Goal: Transaction & Acquisition: Obtain resource

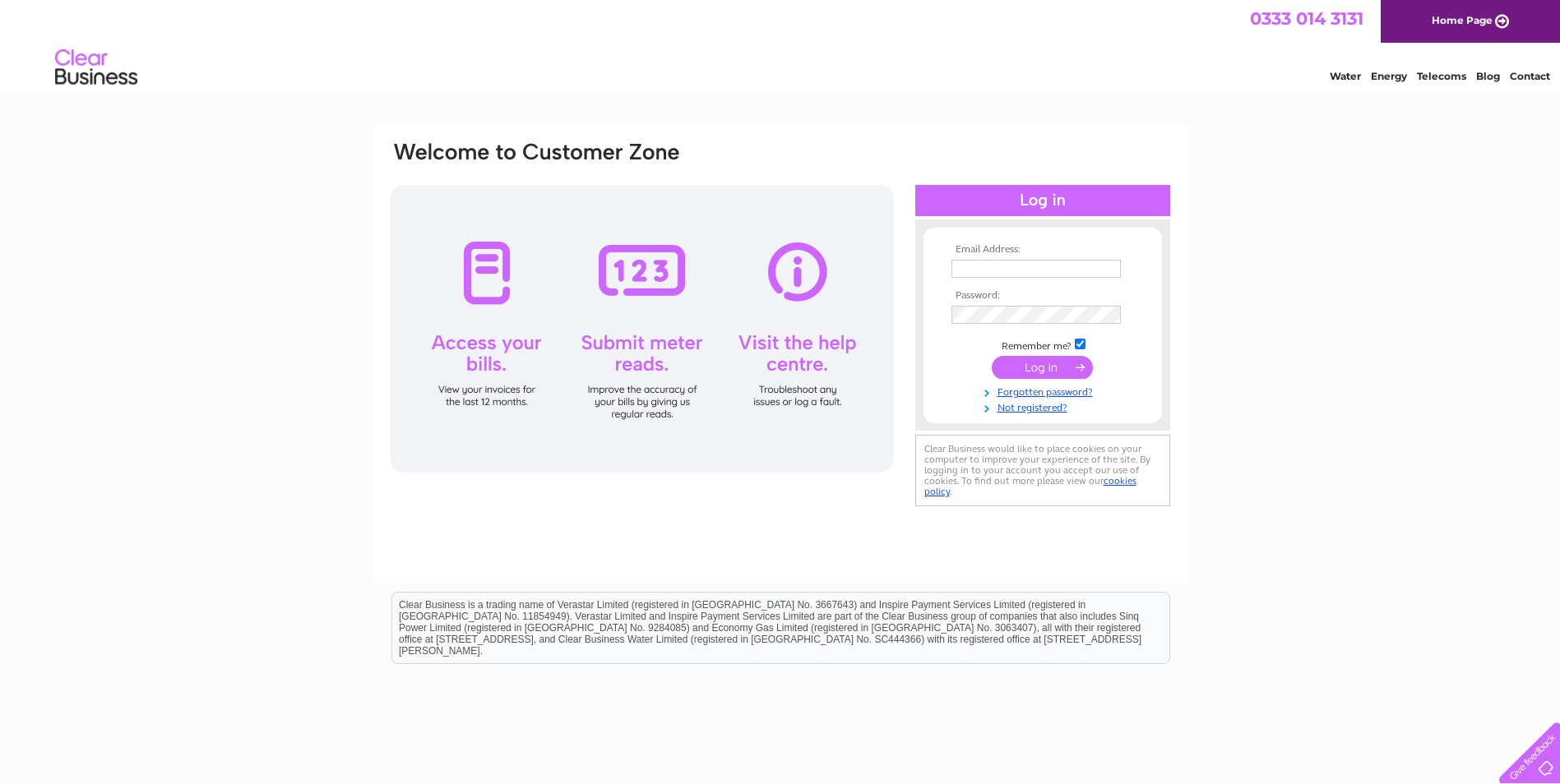
type input "David.Armstrong@aecom.com"
click at [1041, 371] on input "submit" at bounding box center [1042, 367] width 101 height 23
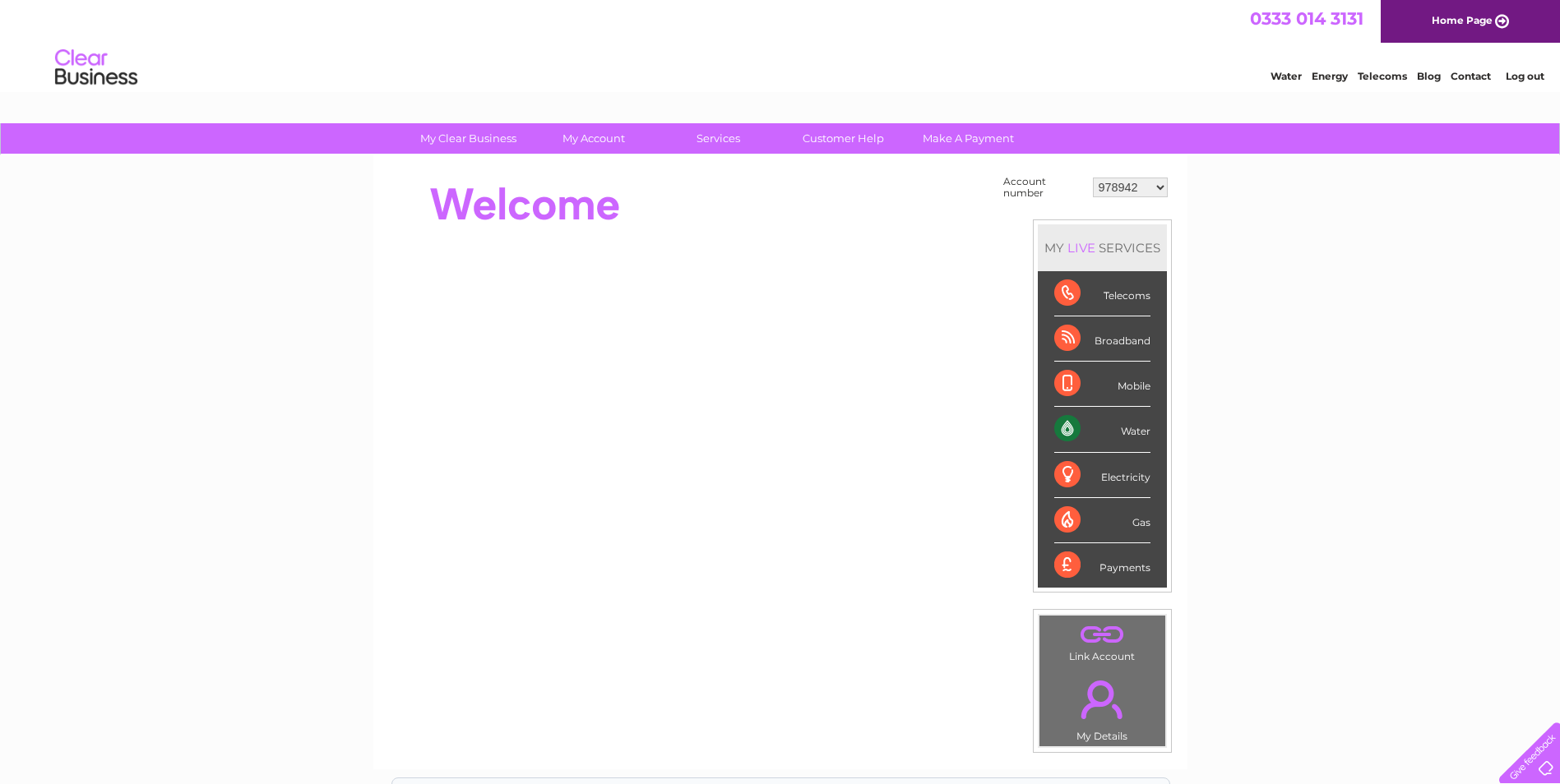
click at [1128, 191] on select "978942 1138351 30325173" at bounding box center [1130, 188] width 75 height 20
select select "1138351"
click at [1093, 178] on select "978942 1138351 30325173" at bounding box center [1130, 188] width 75 height 20
click at [1066, 429] on div "Water" at bounding box center [1102, 429] width 96 height 45
click at [1140, 432] on div "Water" at bounding box center [1102, 429] width 96 height 45
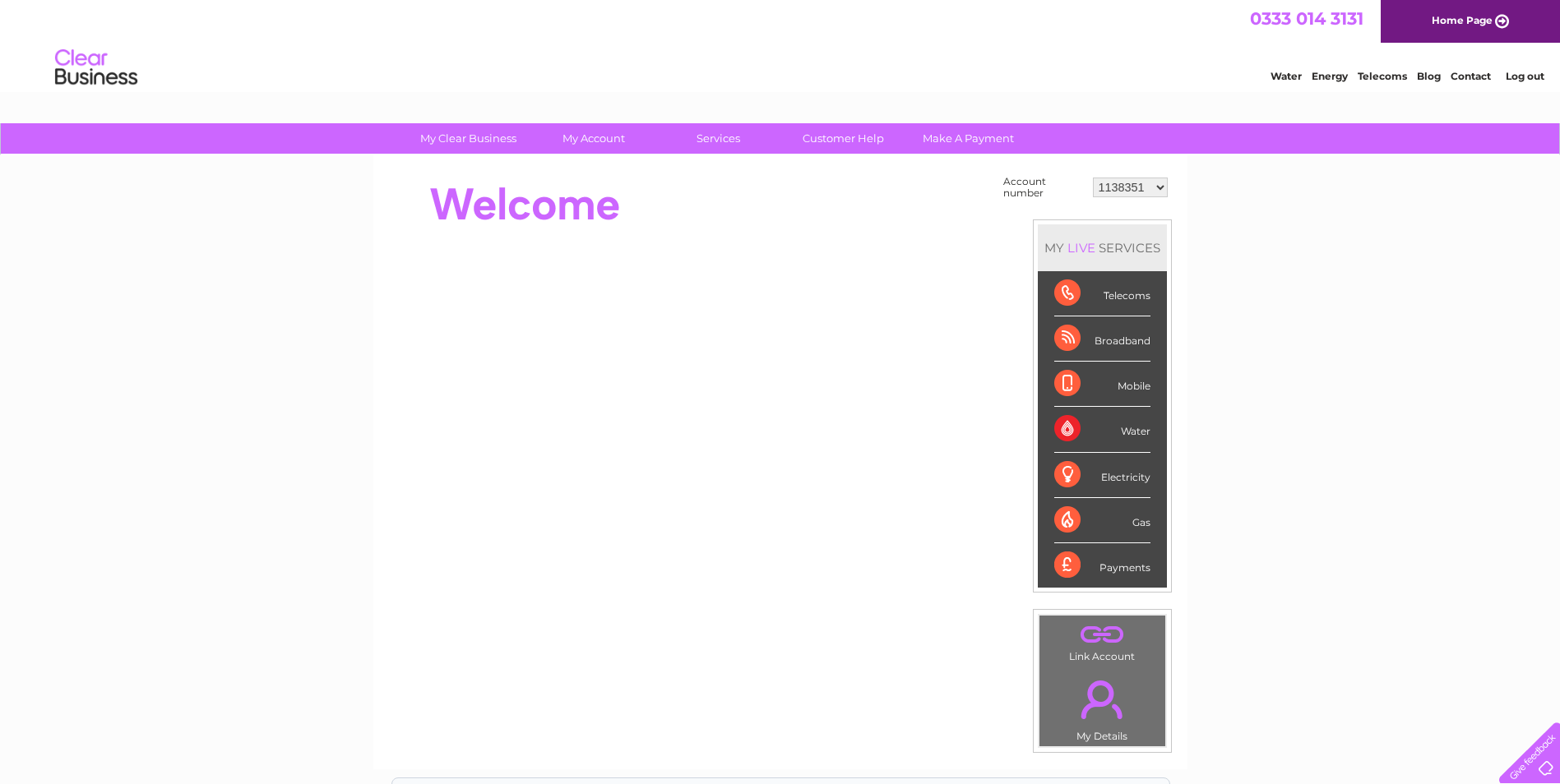
click at [1070, 433] on div "Water" at bounding box center [1102, 429] width 96 height 45
click at [1130, 431] on div "Water" at bounding box center [1102, 429] width 96 height 45
drag, startPoint x: 1130, startPoint y: 431, endPoint x: 1071, endPoint y: 427, distance: 59.1
click at [1071, 427] on div "Water" at bounding box center [1102, 429] width 96 height 45
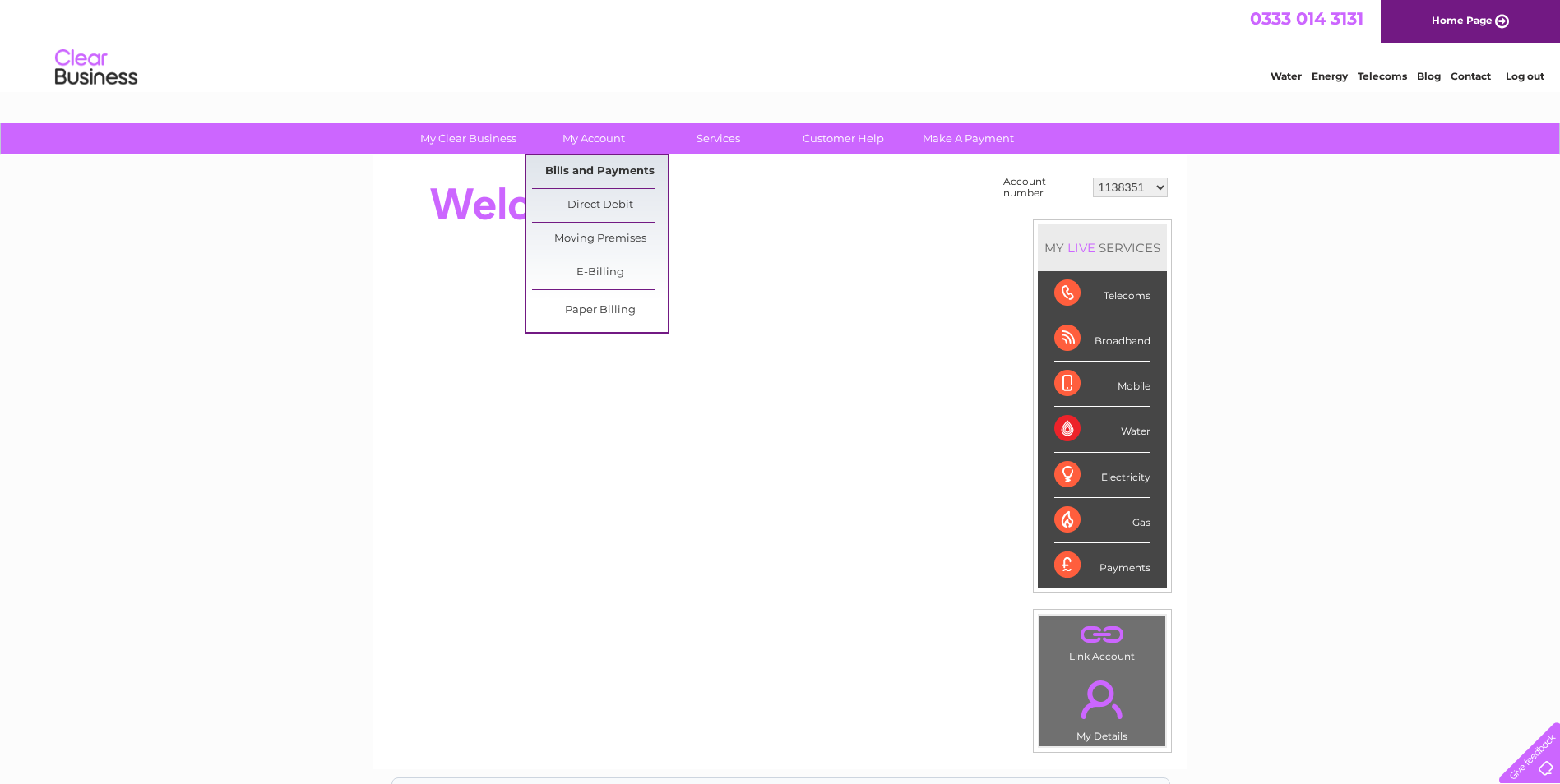
click at [623, 174] on link "Bills and Payments" at bounding box center [600, 172] width 136 height 33
click at [618, 169] on link "Bills and Payments" at bounding box center [600, 172] width 136 height 33
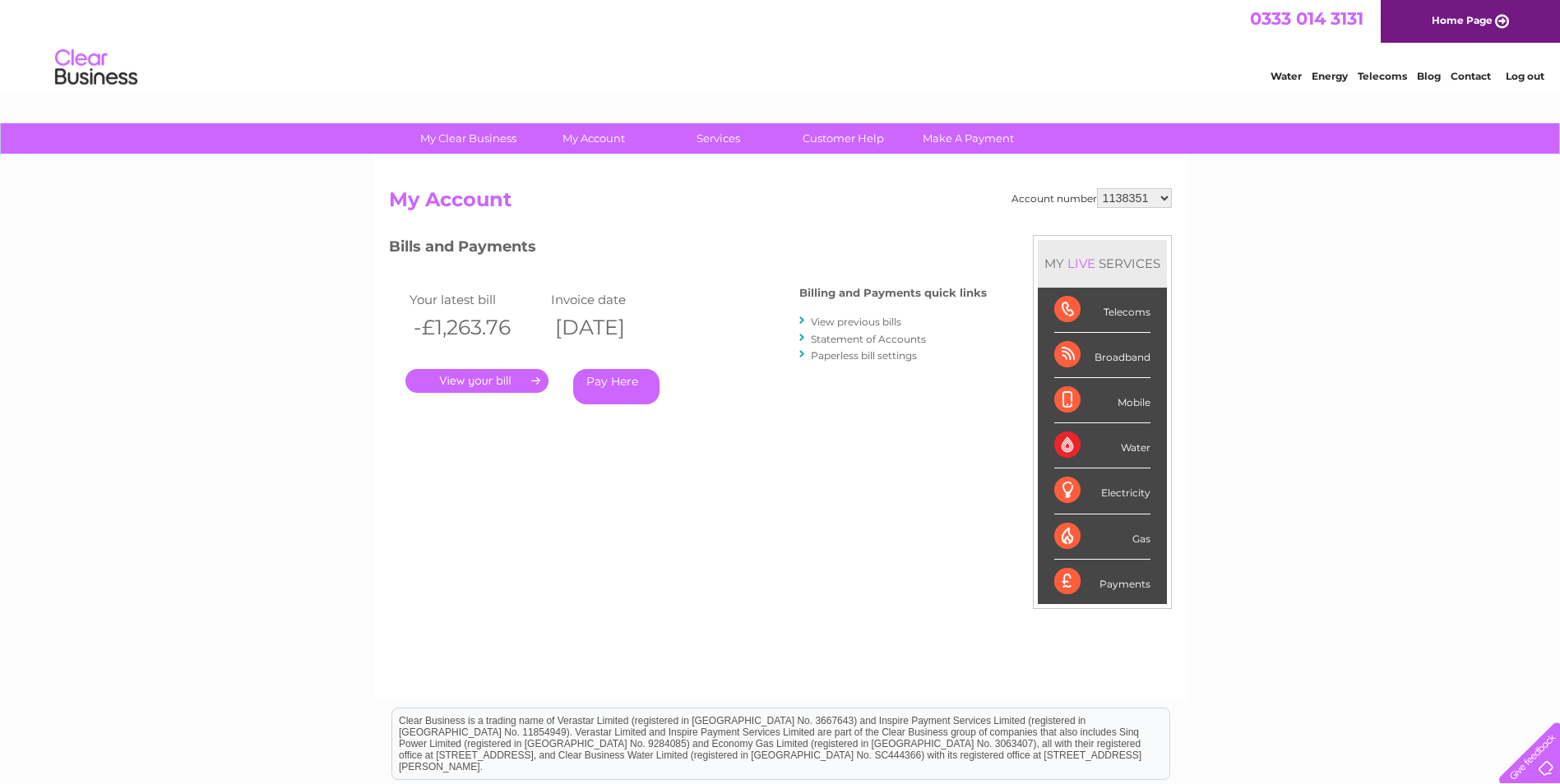
click at [476, 383] on link "." at bounding box center [477, 380] width 143 height 24
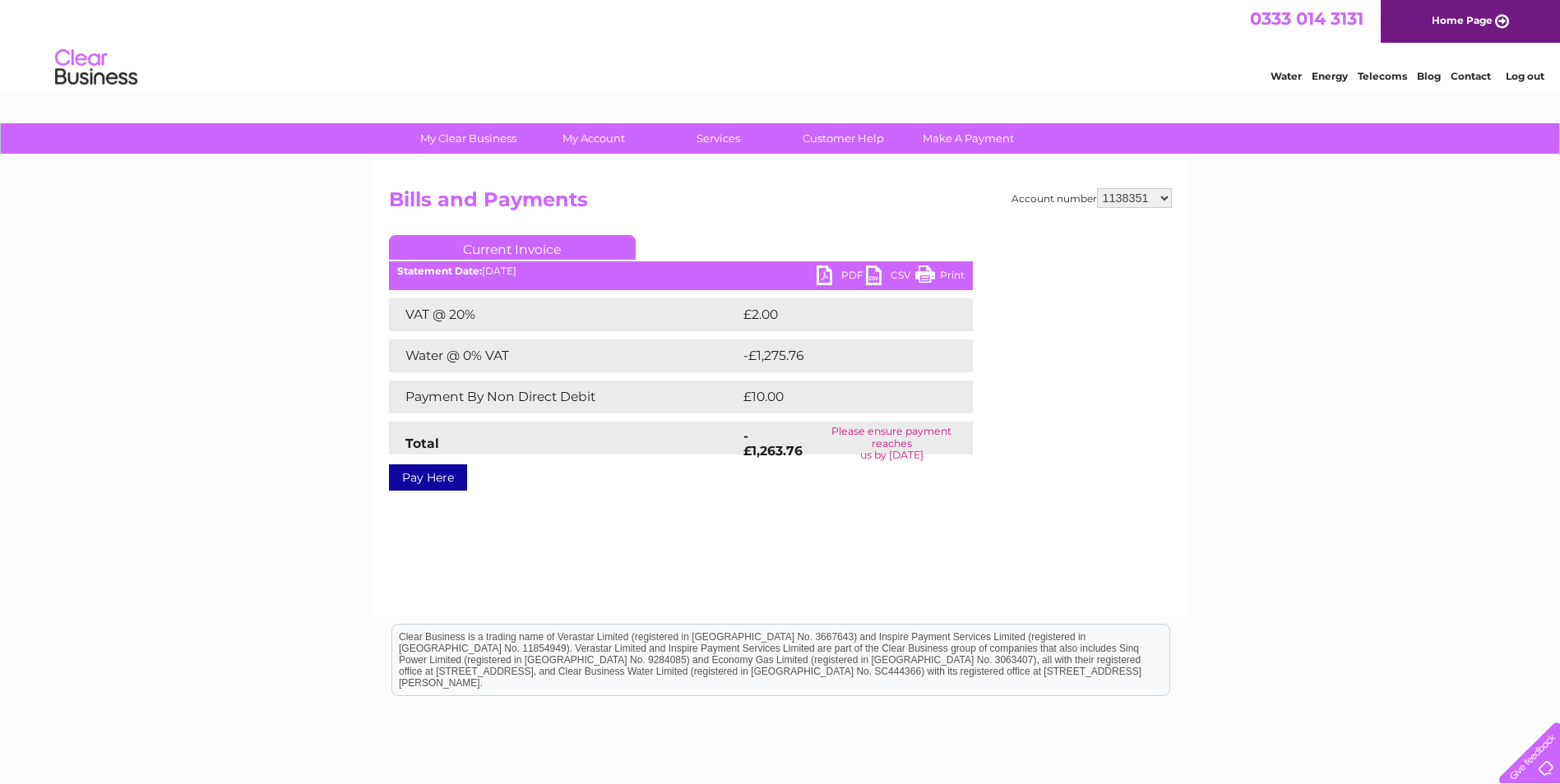
click at [947, 274] on link "Print" at bounding box center [940, 277] width 49 height 24
click at [844, 273] on link "PDF" at bounding box center [841, 277] width 49 height 24
click at [1125, 202] on select "978942 1138351 30325173" at bounding box center [1134, 198] width 75 height 20
select select "30325173"
click at [1097, 189] on select "978942 1138351 30325173" at bounding box center [1134, 198] width 75 height 20
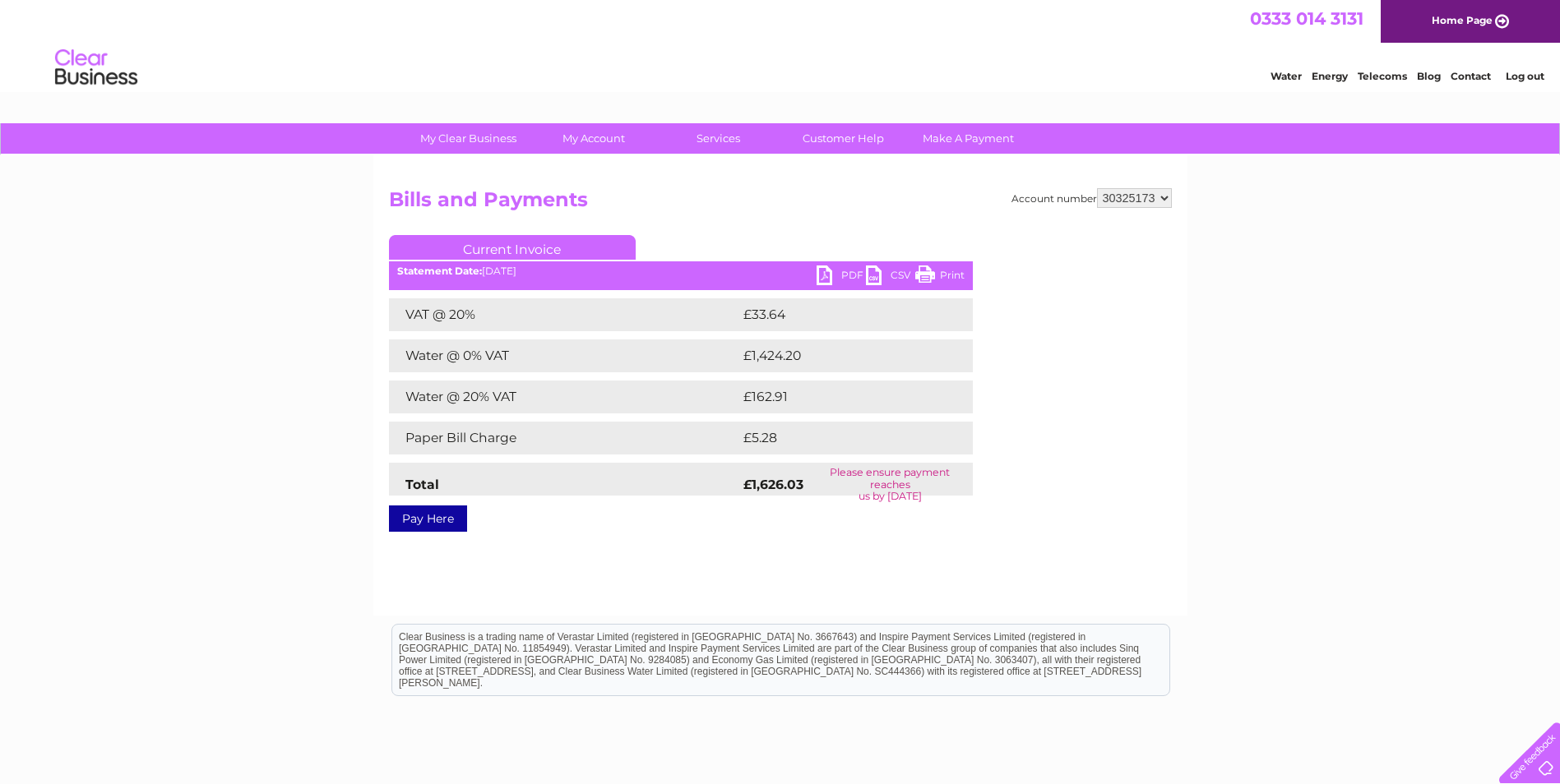
click at [833, 273] on link "PDF" at bounding box center [841, 277] width 49 height 24
click at [1459, 590] on div "My Clear Business Login Details My Details My Preferences Link Account My Accou…" at bounding box center [780, 510] width 1560 height 773
click at [1538, 76] on link "Log out" at bounding box center [1525, 76] width 39 height 12
